Goal: Transaction & Acquisition: Purchase product/service

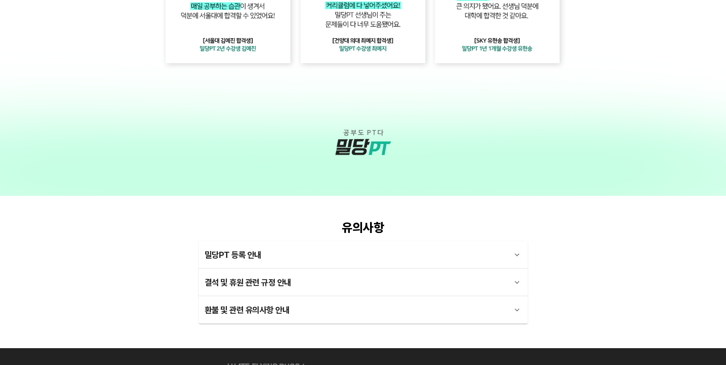
scroll to position [2065, 0]
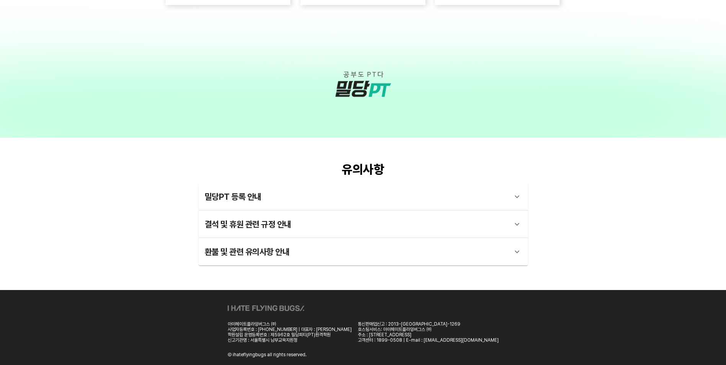
click at [242, 195] on div "밀당PT 등록 안내" at bounding box center [356, 196] width 303 height 18
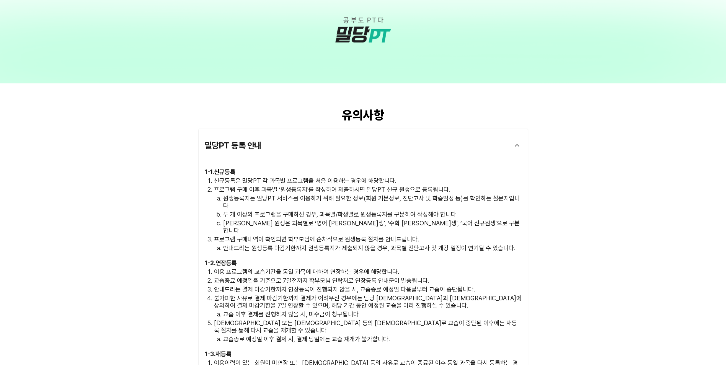
scroll to position [2142, 0]
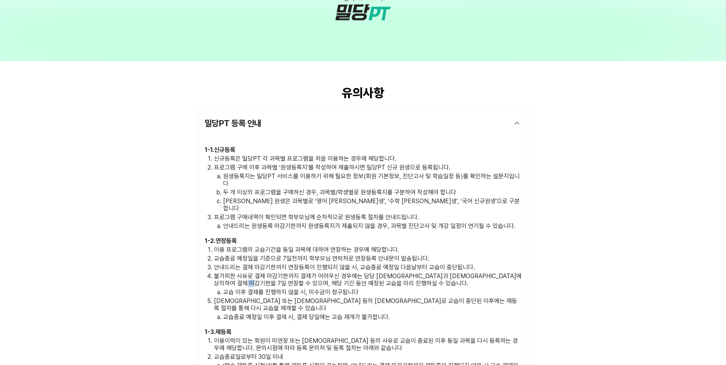
drag, startPoint x: 269, startPoint y: 266, endPoint x: 279, endPoint y: 265, distance: 10.0
click at [279, 272] on p "불가피한 사유로 결제 마감기한까지 결제가 어려우신 경우에는 담당 [DEMOGRAPHIC_DATA]과 [DEMOGRAPHIC_DATA]에 상의하…" at bounding box center [368, 279] width 308 height 15
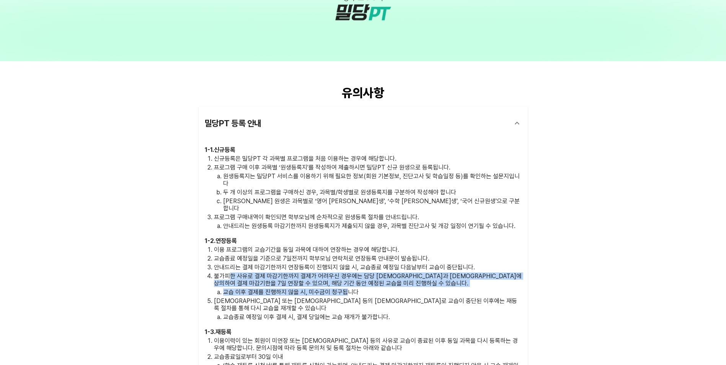
drag, startPoint x: 232, startPoint y: 260, endPoint x: 344, endPoint y: 278, distance: 113.8
click at [344, 278] on li "불가피한 사유로 결제 마감기한까지 결제가 어려우신 경우에는 담당 원장님과 사전에 상의하여 결제 마감기한을 7일 연장할 수 있으며, 해당 기간 …" at bounding box center [368, 283] width 308 height 23
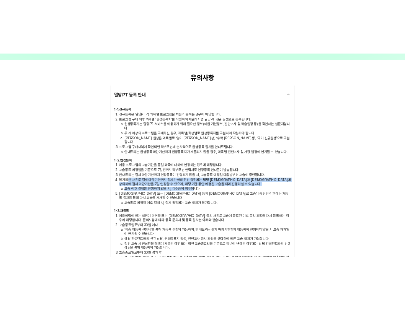
scroll to position [1465, 0]
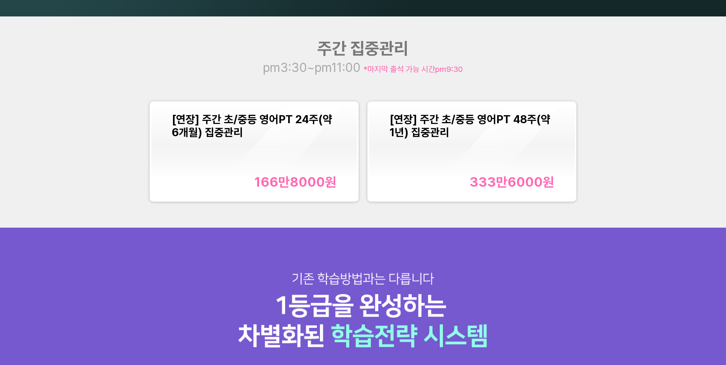
scroll to position [956, 0]
